Goal: Task Accomplishment & Management: Manage account settings

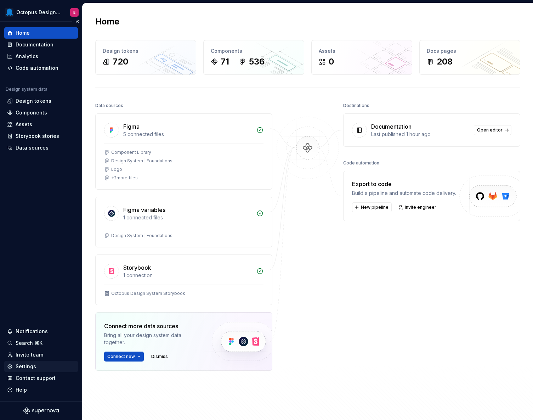
click at [42, 366] on div "Settings" at bounding box center [41, 366] width 68 height 7
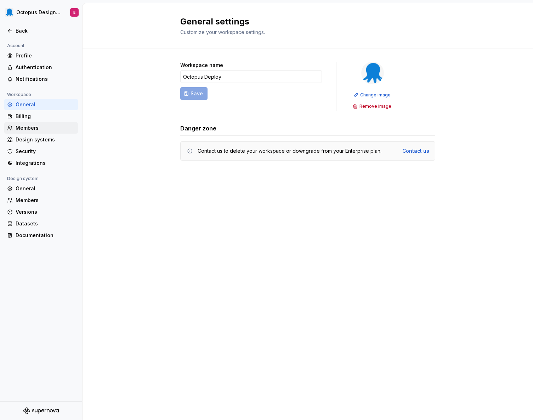
click at [36, 131] on div "Members" at bounding box center [45, 127] width 59 height 7
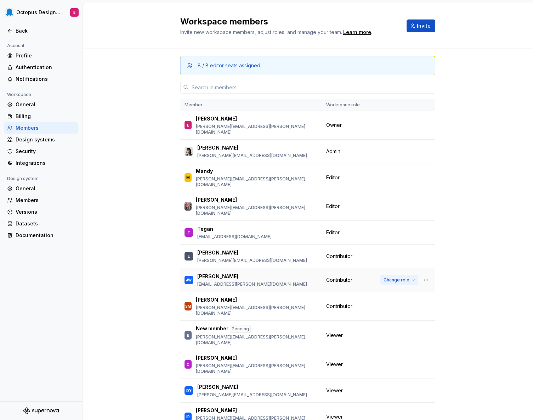
click at [389, 277] on span "Change role" at bounding box center [396, 280] width 26 height 6
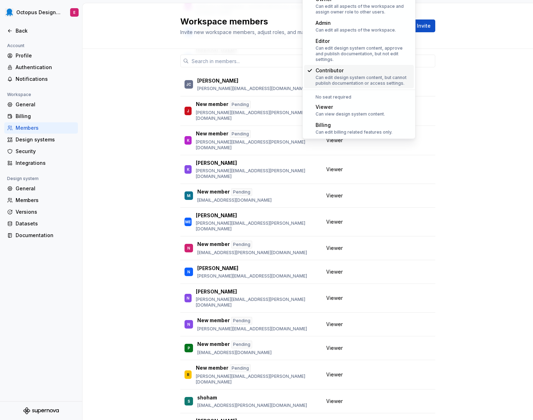
scroll to position [119, 0]
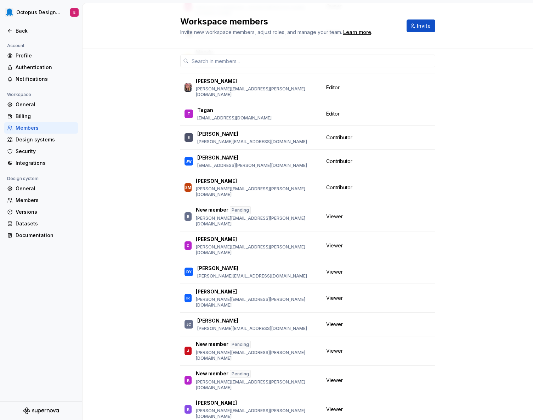
click at [460, 135] on div "8 / 8 editor seats assigned Member Workspace role E [PERSON_NAME] [PERSON_NAME]…" at bounding box center [307, 330] width 450 height 801
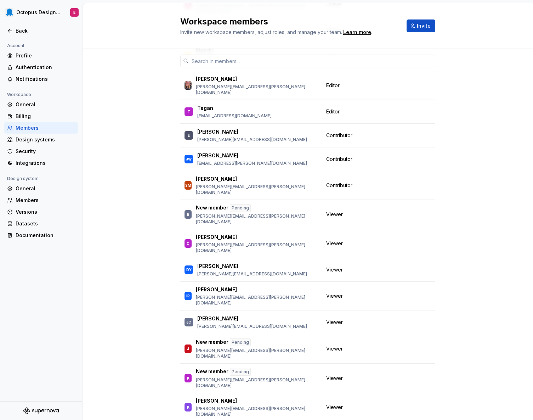
scroll to position [0, 0]
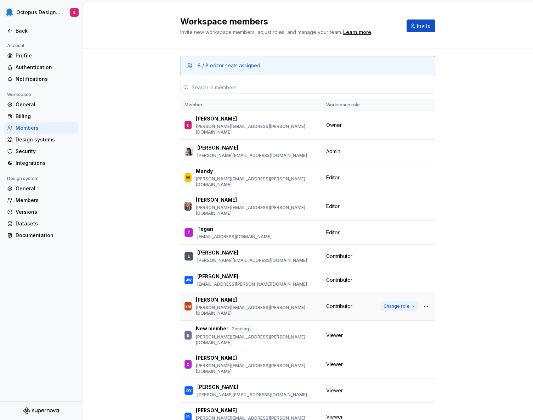
click at [408, 301] on button "Change role" at bounding box center [399, 306] width 38 height 10
click at [395, 277] on span "Change role" at bounding box center [396, 280] width 26 height 6
